Goal: Task Accomplishment & Management: Manage account settings

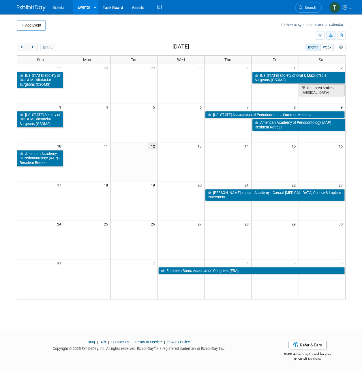
click at [333, 34] on icon "button" at bounding box center [331, 36] width 4 height 4
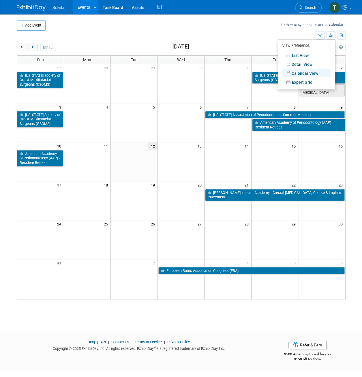
click at [301, 33] on td at bounding box center [166, 36] width 299 height 10
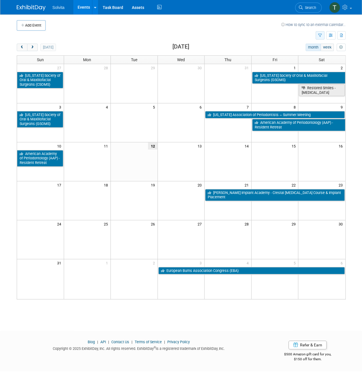
click at [318, 33] on button "button" at bounding box center [319, 35] width 9 height 8
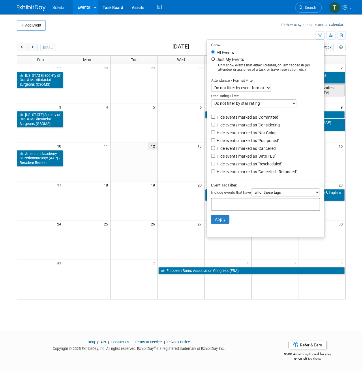
click at [211, 57] on input "Just My Events" at bounding box center [213, 59] width 4 height 4
radio input "true"
click at [222, 221] on button "Apply" at bounding box center [220, 219] width 18 height 9
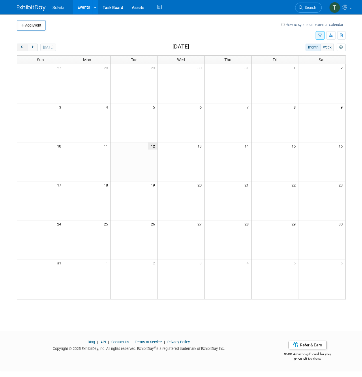
click at [24, 46] on button "prev" at bounding box center [22, 47] width 11 height 7
click at [22, 47] on span "prev" at bounding box center [22, 48] width 4 height 4
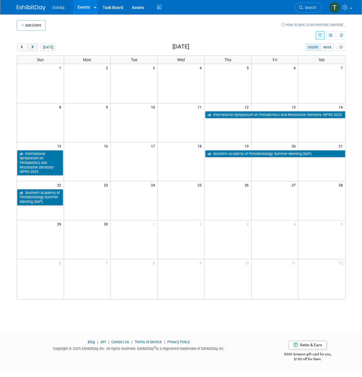
click at [33, 48] on span "next" at bounding box center [32, 48] width 4 height 4
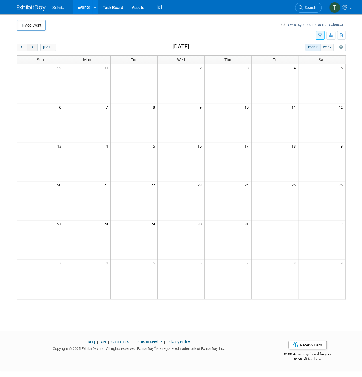
click at [33, 48] on span "next" at bounding box center [32, 48] width 4 height 4
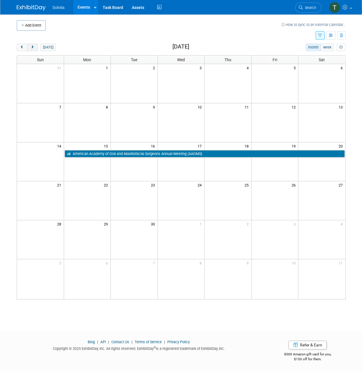
click at [33, 48] on span "next" at bounding box center [32, 48] width 4 height 4
click at [31, 47] on span "next" at bounding box center [32, 48] width 4 height 4
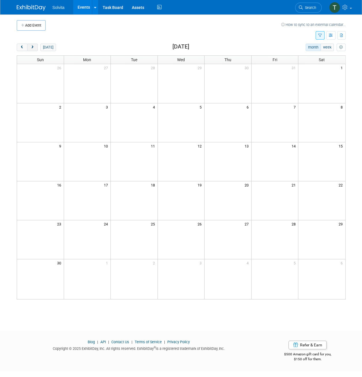
click at [31, 47] on span "next" at bounding box center [32, 48] width 4 height 4
click at [22, 47] on span "prev" at bounding box center [22, 48] width 4 height 4
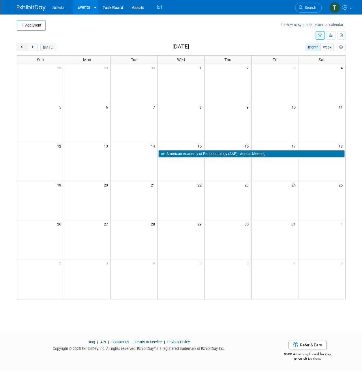
click at [22, 47] on span "prev" at bounding box center [22, 48] width 4 height 4
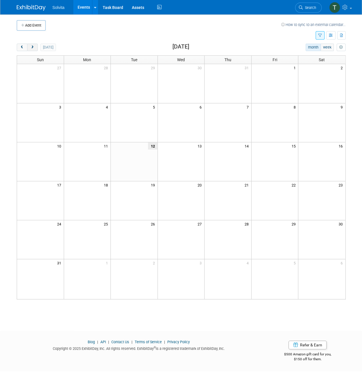
click at [31, 48] on span "next" at bounding box center [32, 48] width 4 height 4
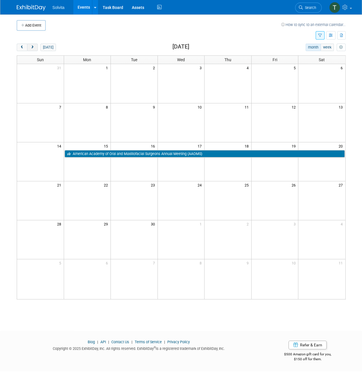
click at [31, 48] on span "next" at bounding box center [32, 48] width 4 height 4
click at [25, 47] on button "prev" at bounding box center [22, 47] width 11 height 7
click at [25, 49] on button "prev" at bounding box center [22, 47] width 11 height 7
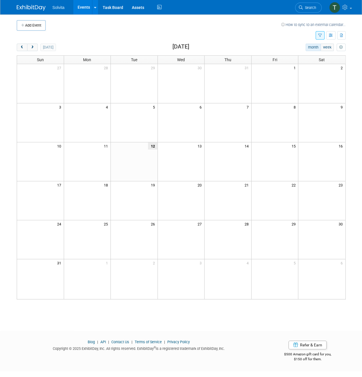
click at [33, 51] on div "today month week August 2025 Sun Mon Tue Wed Thu Fri Sat 27 28 29 30 31 1 2 3 4…" at bounding box center [181, 171] width 329 height 255
click at [33, 48] on span "next" at bounding box center [32, 48] width 4 height 4
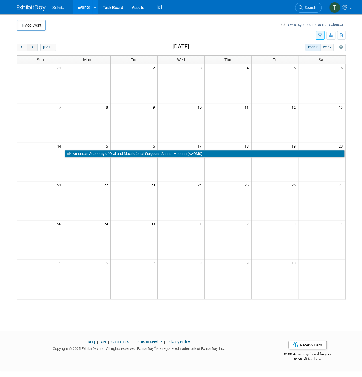
click at [33, 48] on span "next" at bounding box center [32, 48] width 4 height 4
click at [24, 46] on button "prev" at bounding box center [22, 47] width 11 height 7
